Goal: Find specific page/section: Find specific page/section

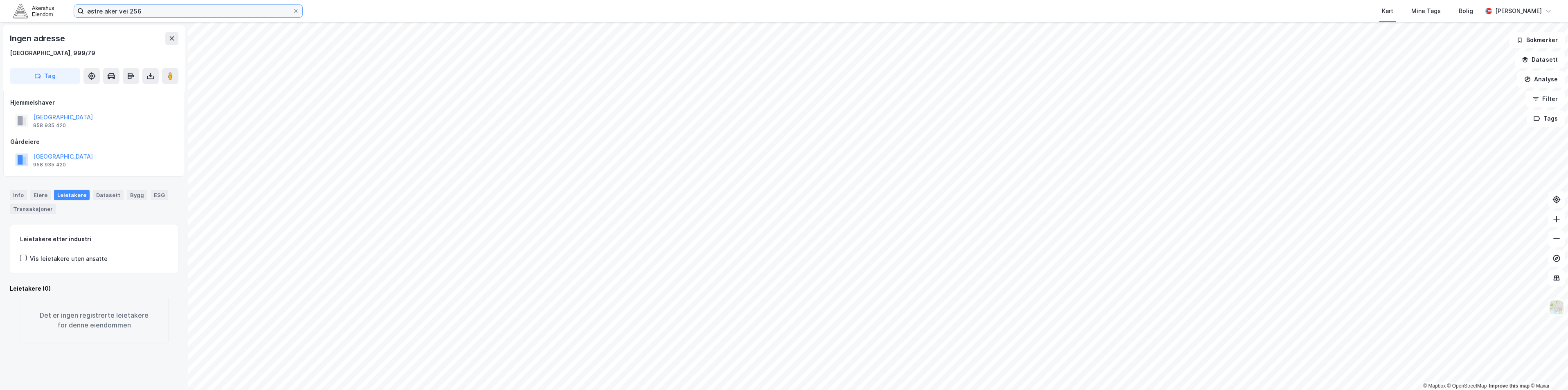
click at [121, 6] on input "østre aker vei 256" at bounding box center [188, 11] width 209 height 12
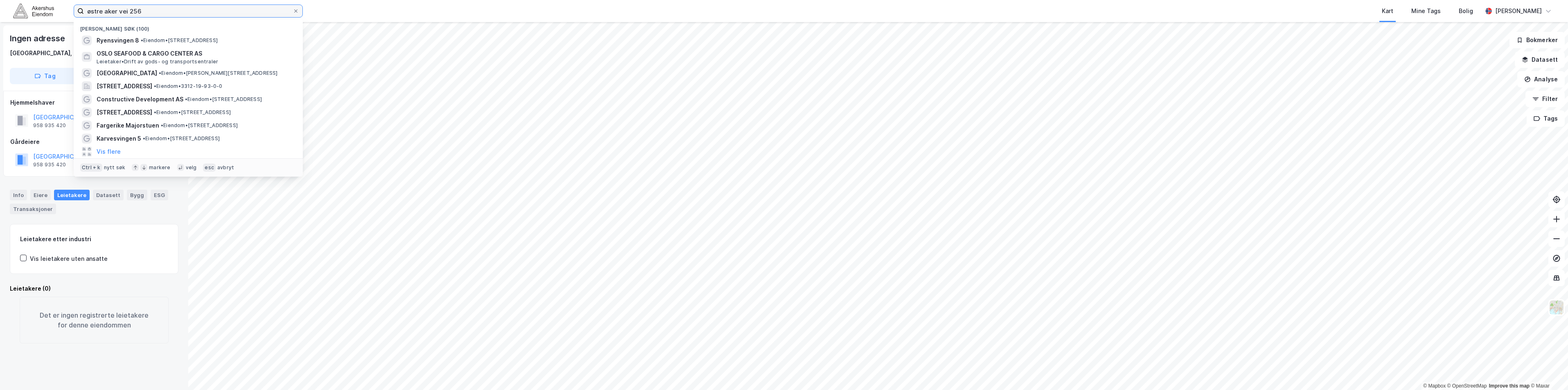
click at [121, 6] on input "østre aker vei 256" at bounding box center [188, 11] width 209 height 12
paste input "Munkegata 1"
type input "Munkegata 1"
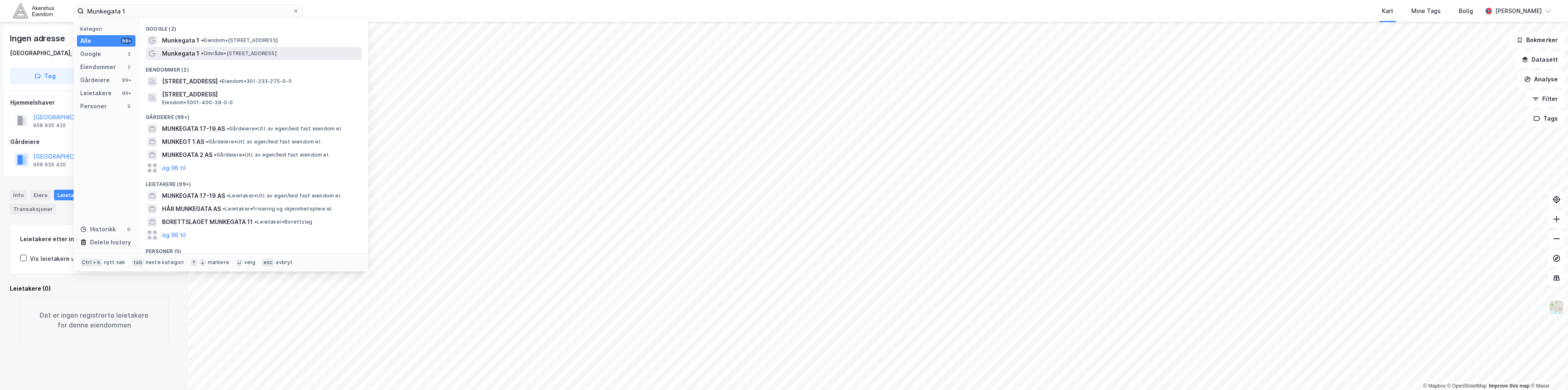
click at [206, 52] on span "• Område • [STREET_ADDRESS]" at bounding box center [239, 54] width 75 height 7
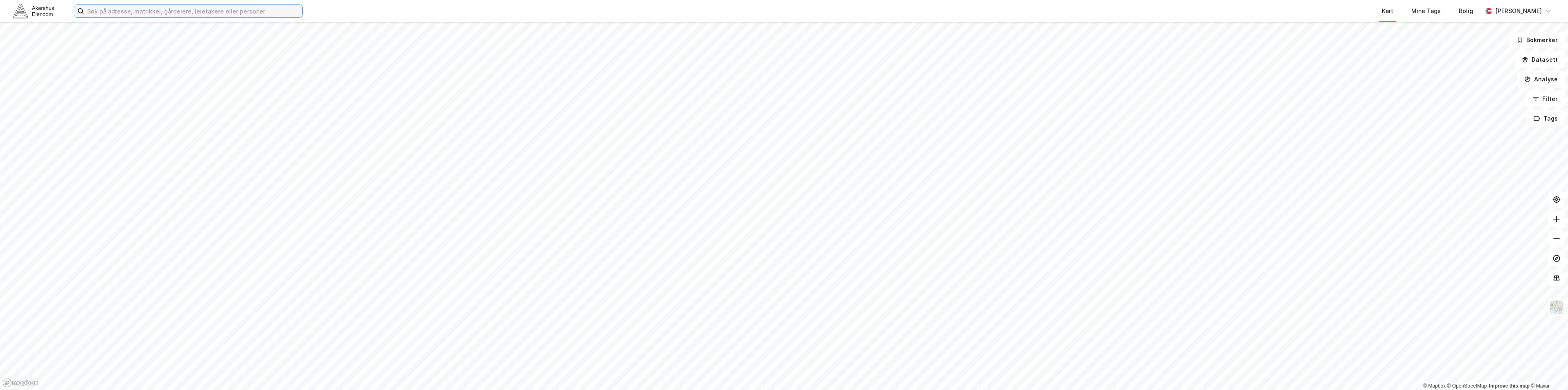
click at [119, 14] on input at bounding box center [193, 11] width 219 height 12
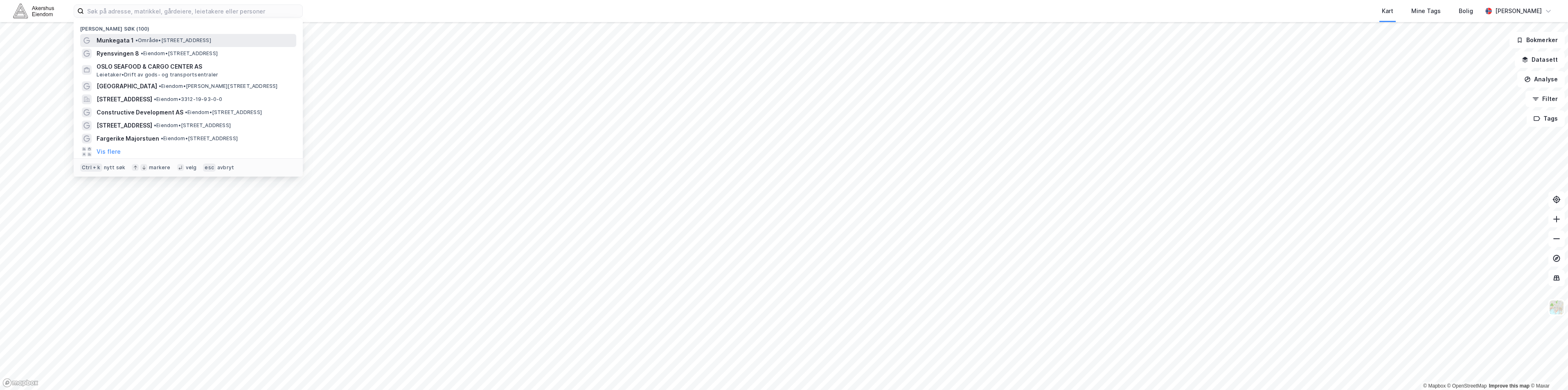
click at [119, 42] on span "Munkegata 1" at bounding box center [115, 40] width 37 height 10
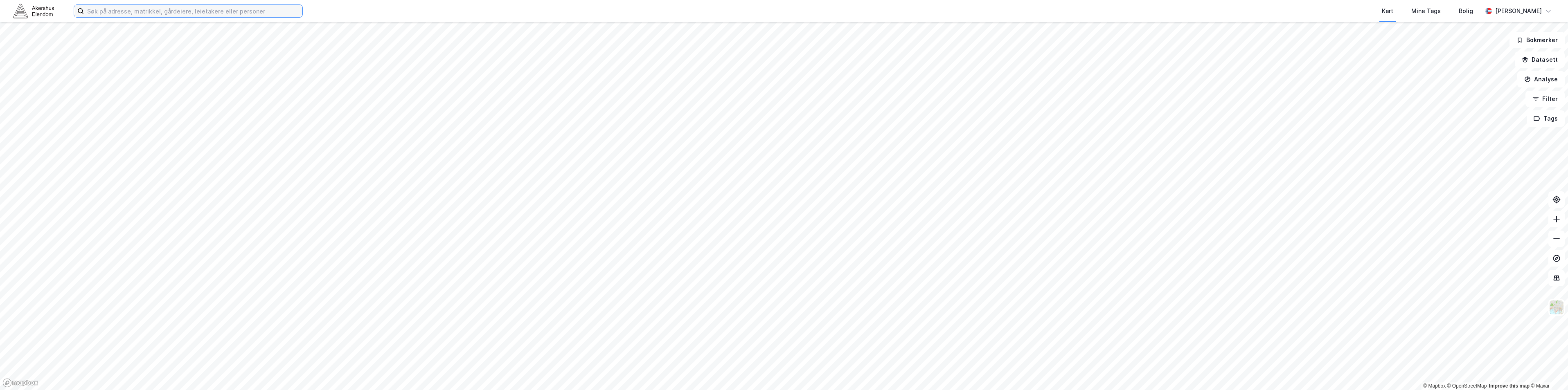
click at [170, 15] on input at bounding box center [193, 11] width 219 height 12
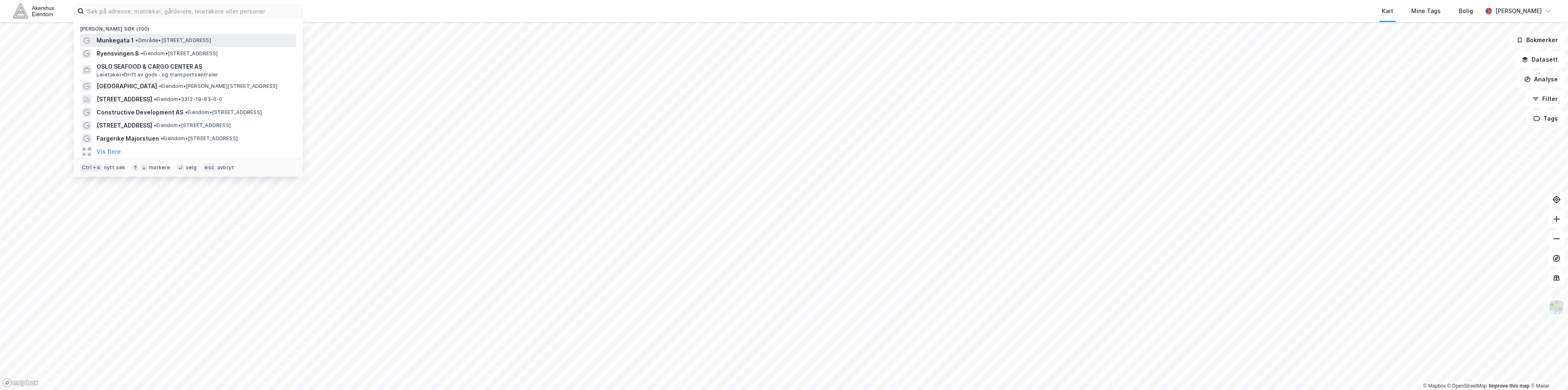
click at [121, 38] on span "Munkegata 1" at bounding box center [115, 40] width 37 height 10
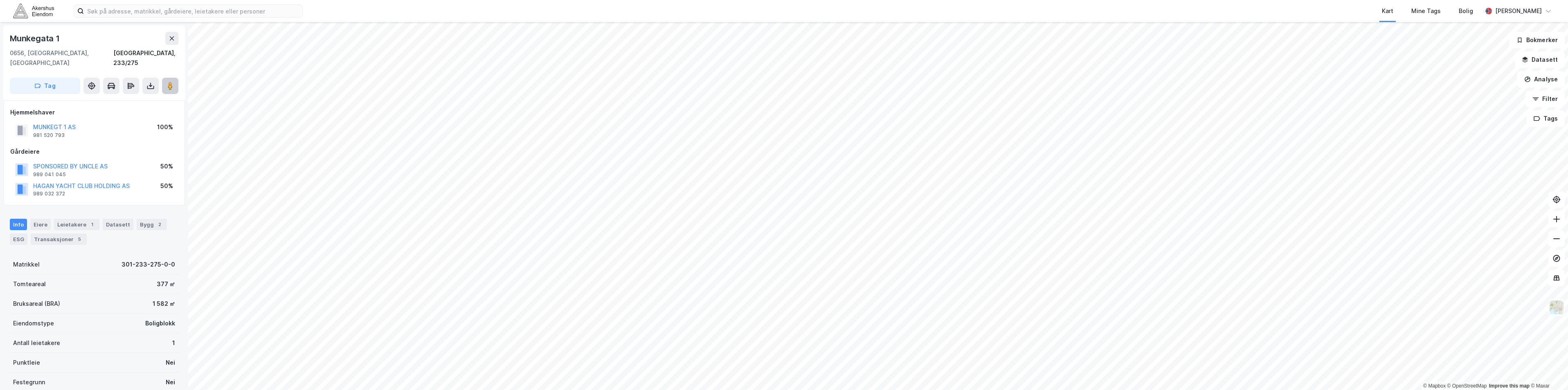
click at [173, 78] on button at bounding box center [170, 86] width 16 height 16
